Goal: Information Seeking & Learning: Check status

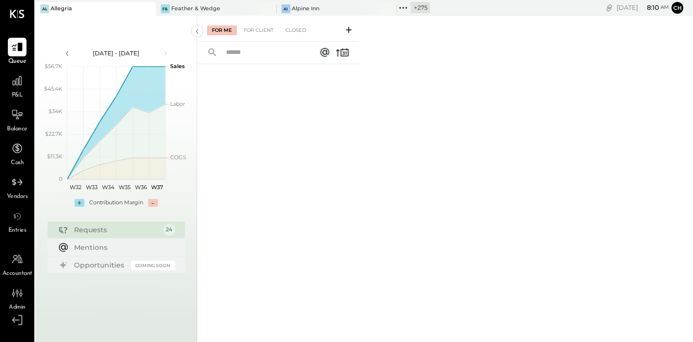
click at [397, 5] on icon at bounding box center [403, 7] width 13 height 13
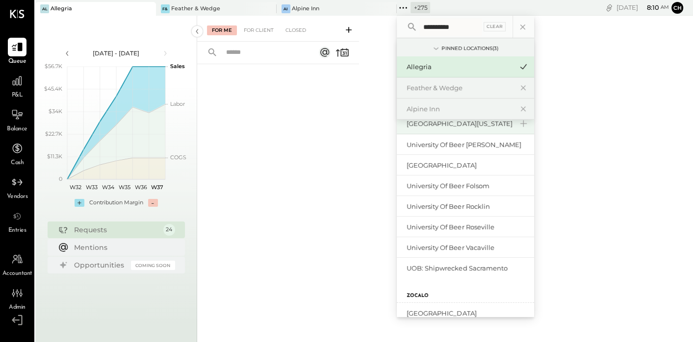
scroll to position [85, 0]
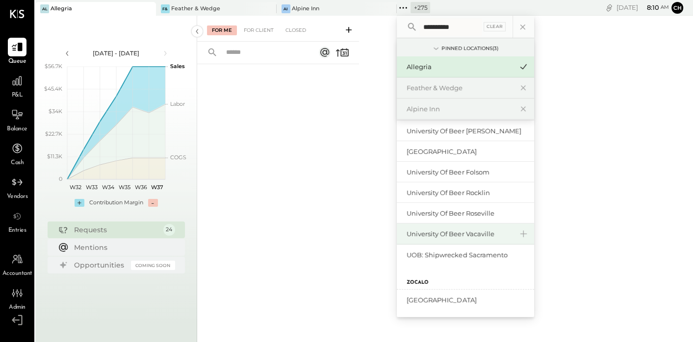
type input "**********"
click at [463, 239] on div "University of Beer Vacaville" at bounding box center [465, 234] width 137 height 21
click at [461, 236] on div "University of Beer Vacaville" at bounding box center [460, 234] width 106 height 9
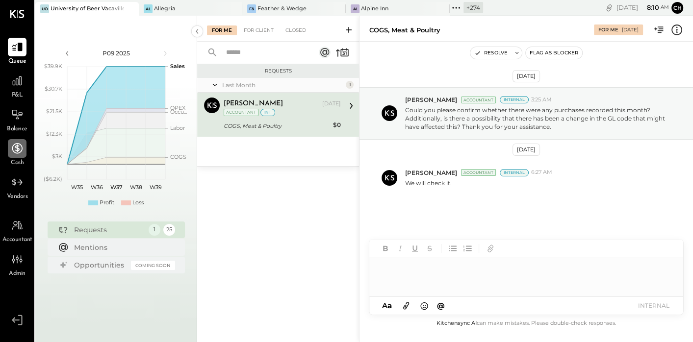
click at [18, 149] on icon at bounding box center [17, 148] width 10 height 10
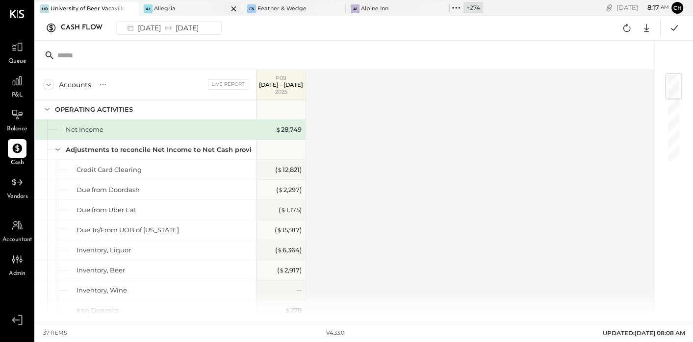
click at [230, 6] on icon at bounding box center [234, 9] width 12 height 12
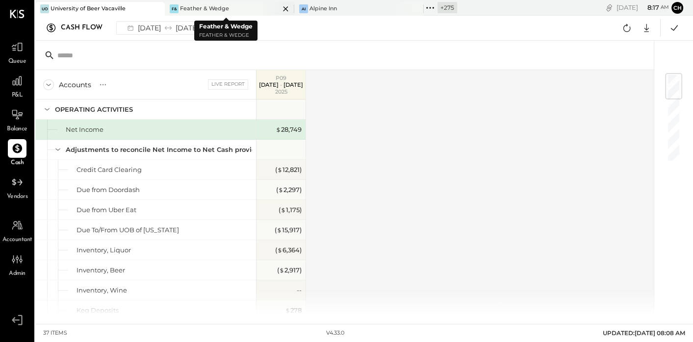
click at [282, 8] on icon at bounding box center [286, 9] width 12 height 12
click at [294, 7] on icon at bounding box center [292, 9] width 12 height 12
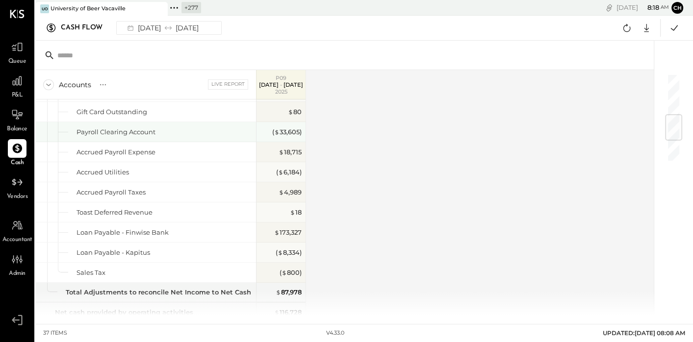
scroll to position [329, 0]
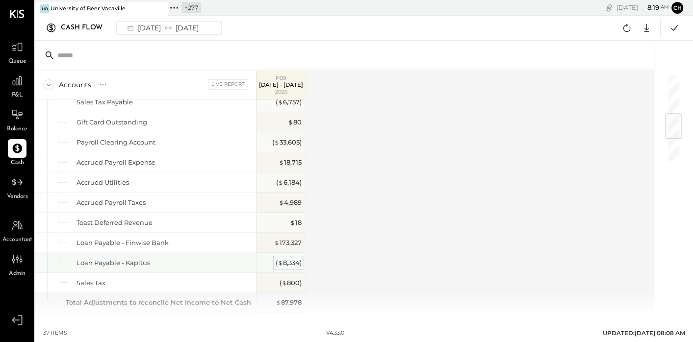
click at [292, 261] on div "( $ 8,334 )" at bounding box center [289, 263] width 26 height 9
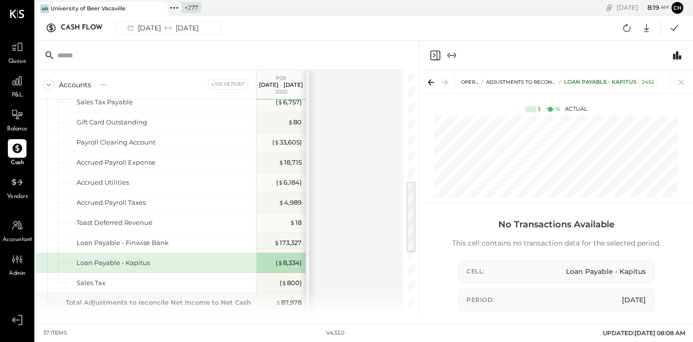
click at [613, 233] on h3 "No Transactions Available" at bounding box center [556, 224] width 209 height 21
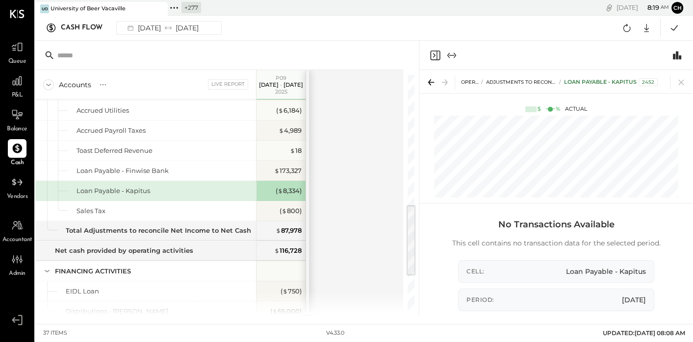
scroll to position [410, 0]
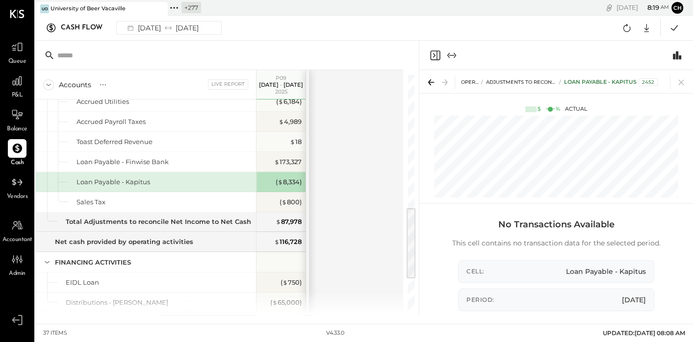
drag, startPoint x: 413, startPoint y: 225, endPoint x: 412, endPoint y: 252, distance: 26.5
click at [412, 252] on div at bounding box center [411, 244] width 9 height 70
click at [433, 53] on icon "Close panel" at bounding box center [434, 55] width 2 height 4
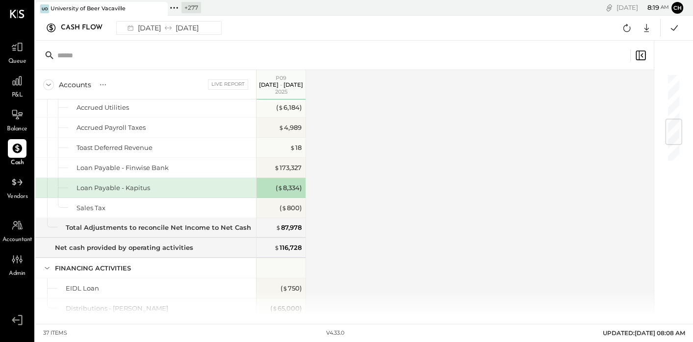
scroll to position [322, 0]
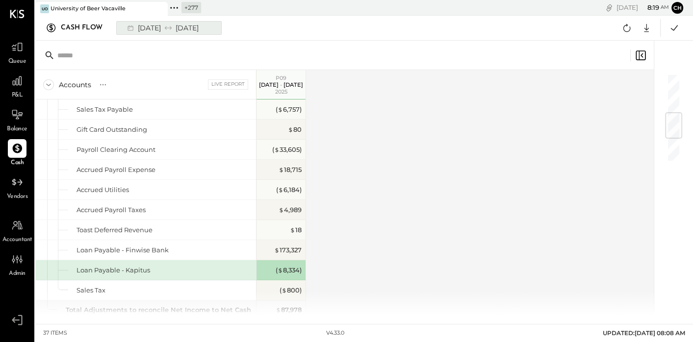
click at [198, 30] on div "08/25/2025 09/28/2025" at bounding box center [162, 28] width 81 height 13
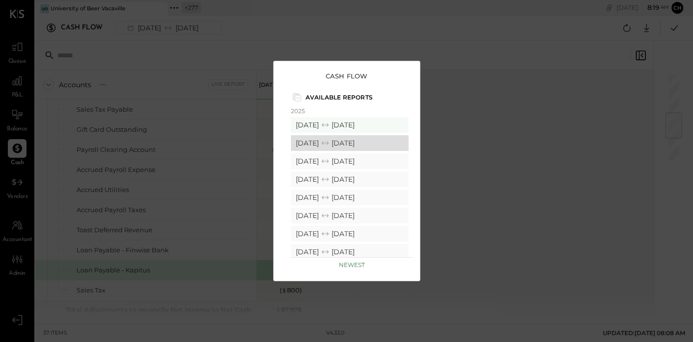
click at [356, 143] on div "07/28/2025 08/24/2025" at bounding box center [350, 143] width 118 height 16
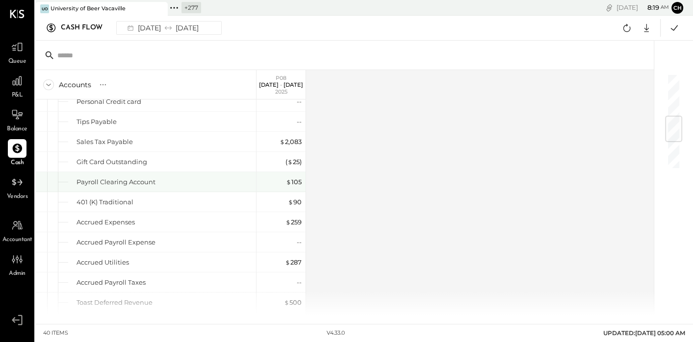
scroll to position [485, 0]
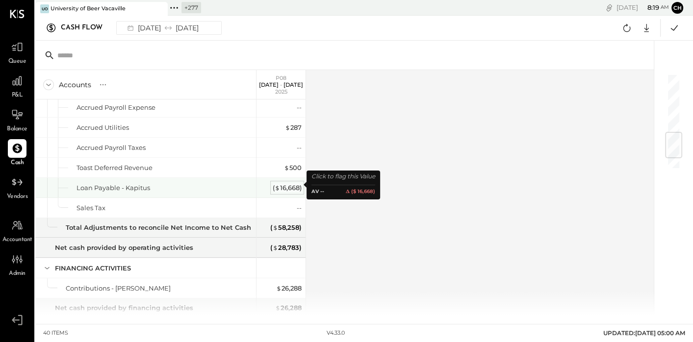
click at [284, 185] on div "( $ 16,668 )" at bounding box center [287, 187] width 29 height 9
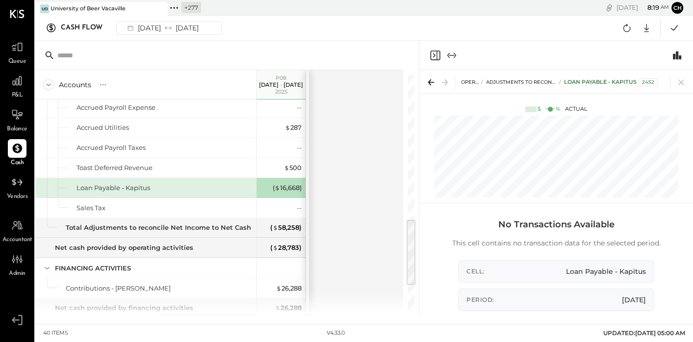
click at [498, 267] on div "Cell: Loan Payable - Kapitus" at bounding box center [556, 272] width 196 height 23
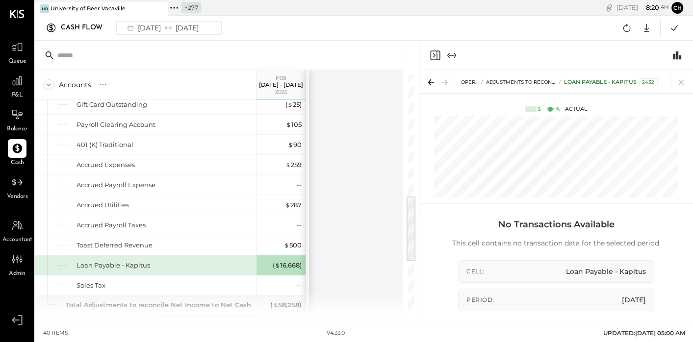
scroll to position [405, 0]
drag, startPoint x: 414, startPoint y: 249, endPoint x: 411, endPoint y: 230, distance: 19.9
click at [411, 230] on div at bounding box center [411, 229] width 9 height 65
click at [435, 55] on icon "Close panel" at bounding box center [434, 55] width 2 height 4
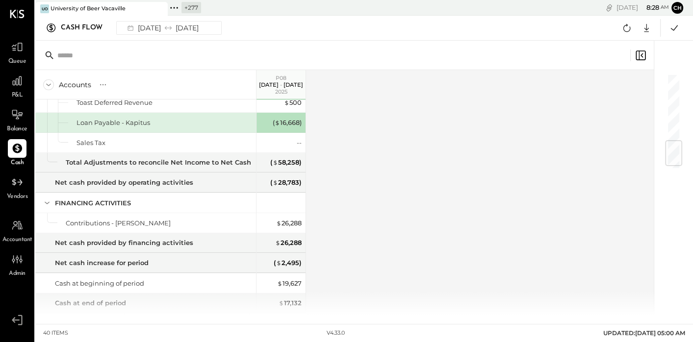
scroll to position [564, 0]
